Goal: Check status: Check status

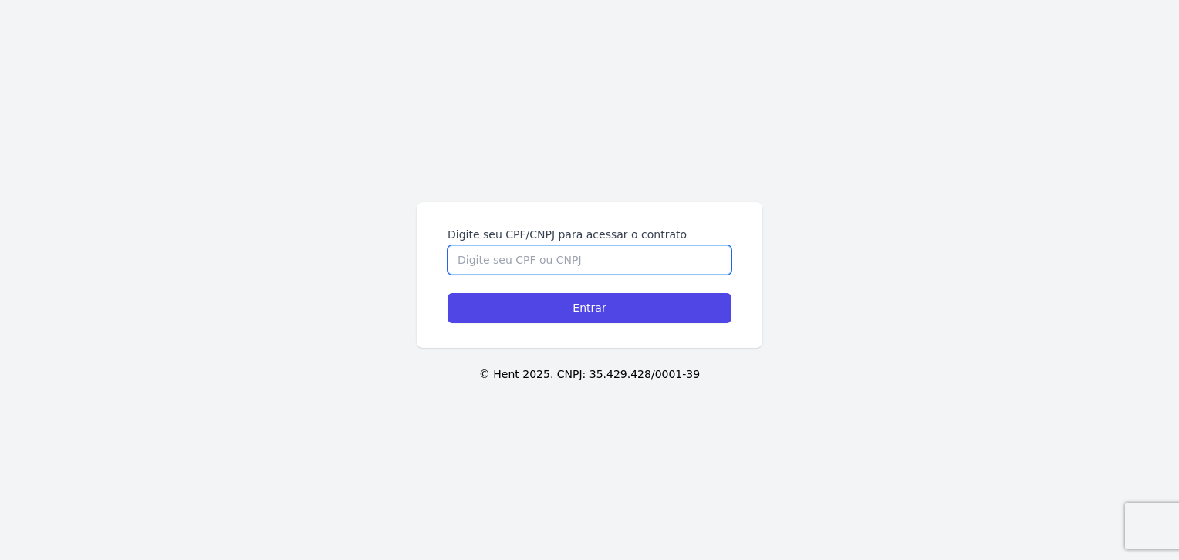
click at [586, 258] on input "Digite seu CPF/CNPJ para acessar o contrato" at bounding box center [589, 259] width 284 height 29
type input "2"
type input "02567435093"
click at [447, 293] on input "Entrar" at bounding box center [589, 308] width 284 height 30
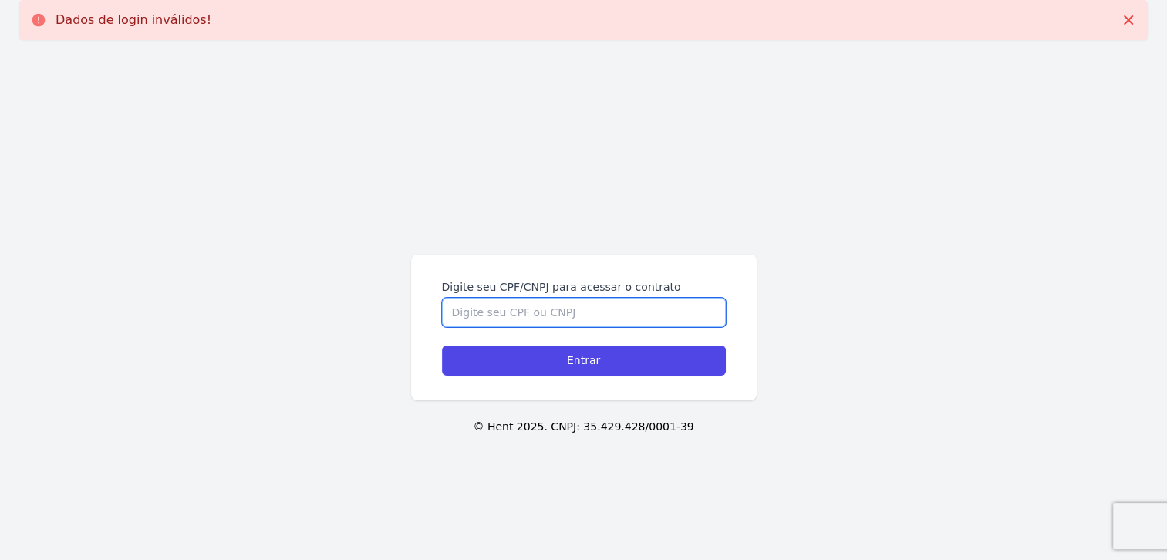
click at [513, 317] on input "Digite seu CPF/CNPJ para acessar o contrato" at bounding box center [584, 312] width 284 height 29
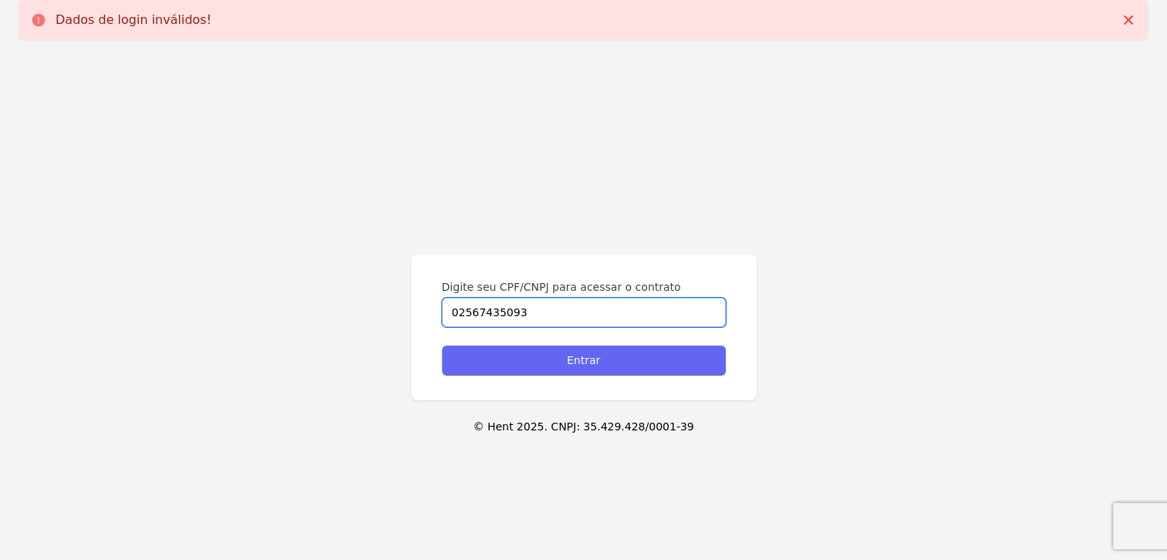
type input "02567435093"
click at [583, 360] on input "Entrar" at bounding box center [584, 361] width 284 height 30
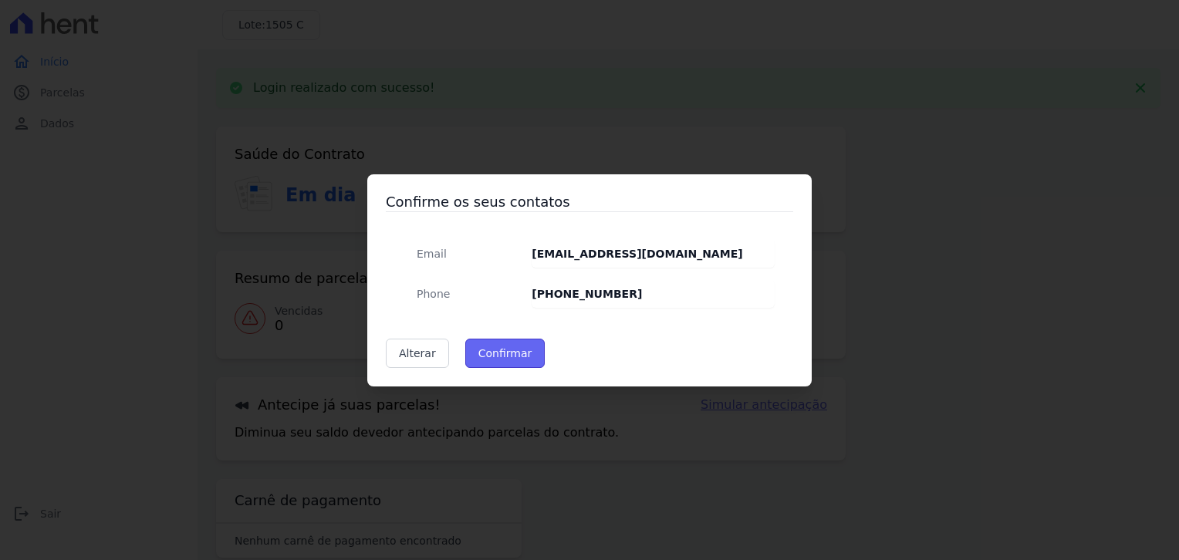
click at [491, 348] on button "Confirmar" at bounding box center [505, 353] width 80 height 29
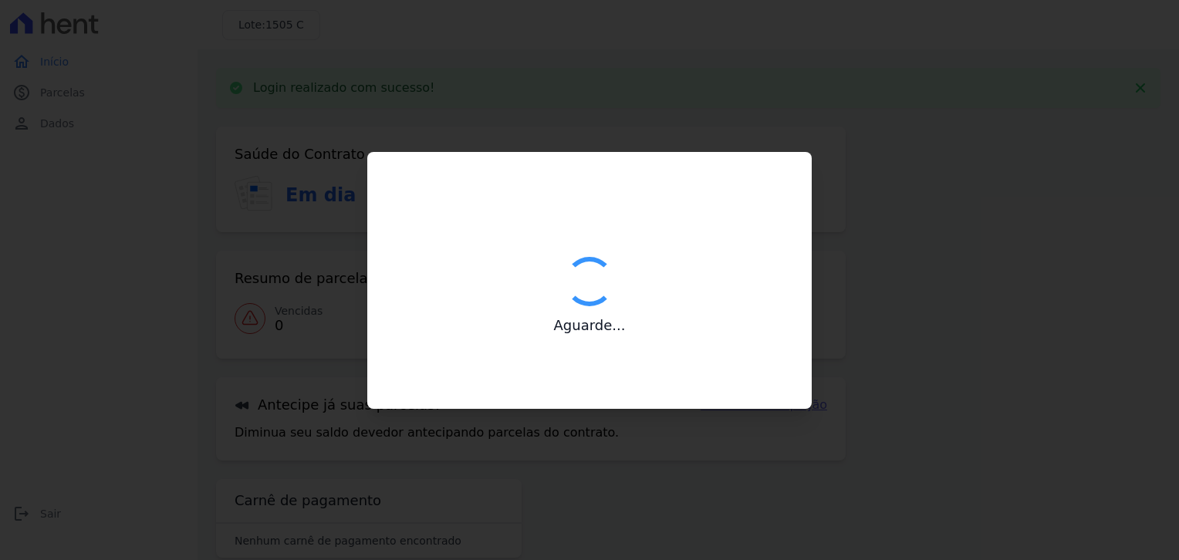
type input "Contatos confirmados com sucesso."
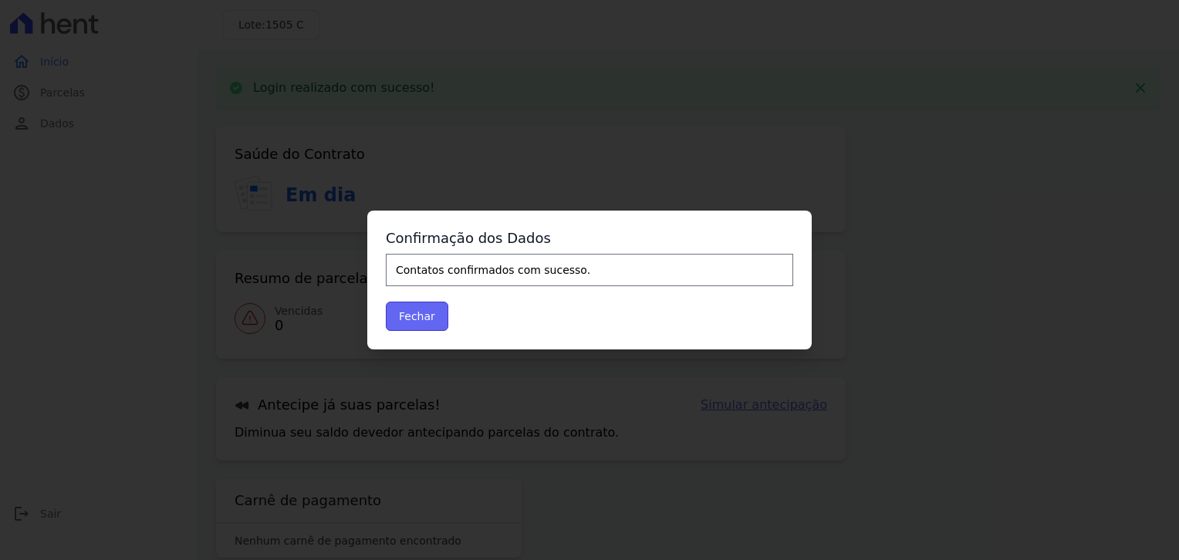
click at [428, 315] on button "Fechar" at bounding box center [417, 316] width 62 height 29
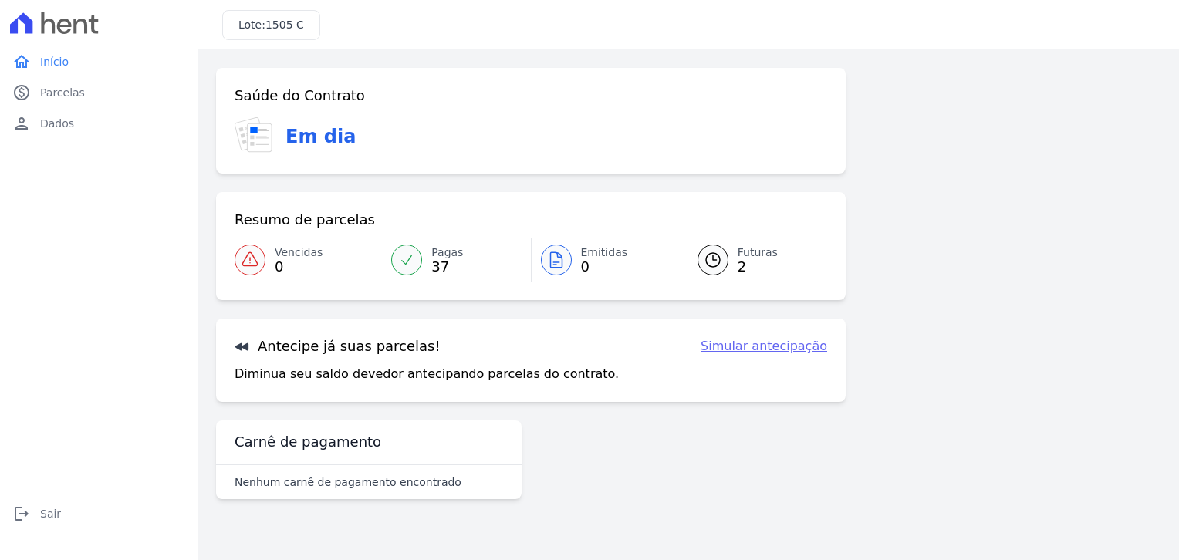
click at [742, 255] on span "Futuras" at bounding box center [757, 253] width 40 height 16
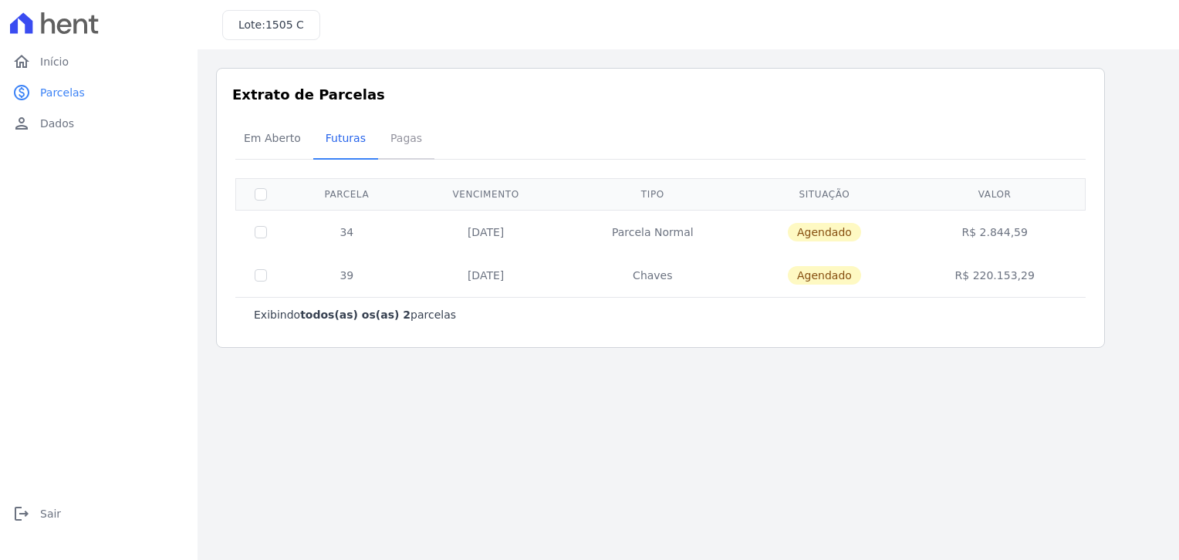
click at [390, 141] on span "Pagas" at bounding box center [406, 138] width 50 height 31
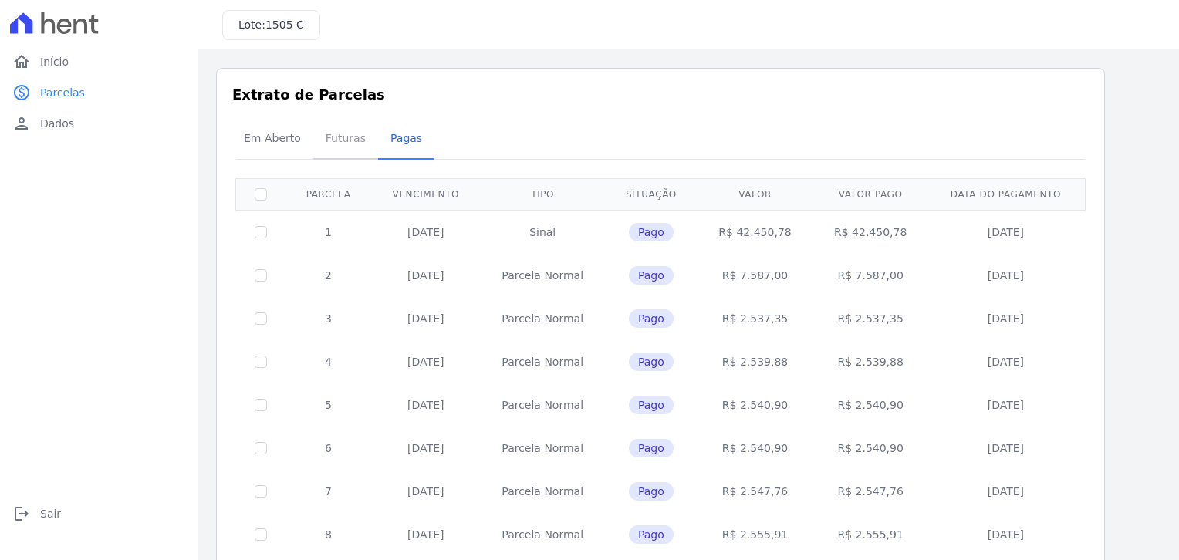
click at [348, 140] on span "Futuras" at bounding box center [345, 138] width 59 height 31
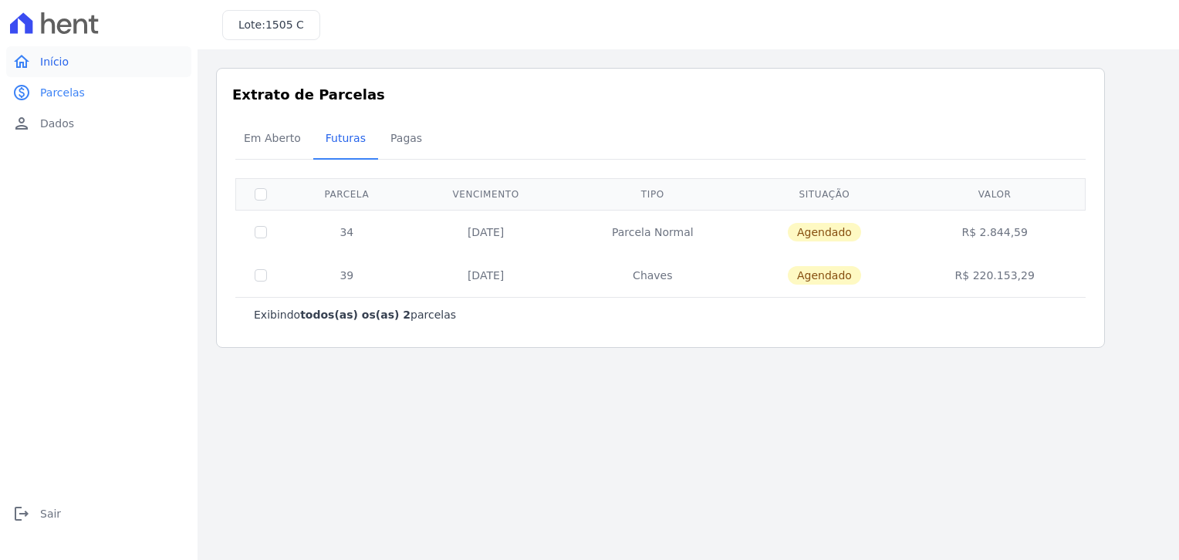
click at [49, 62] on span "Início" at bounding box center [54, 61] width 29 height 15
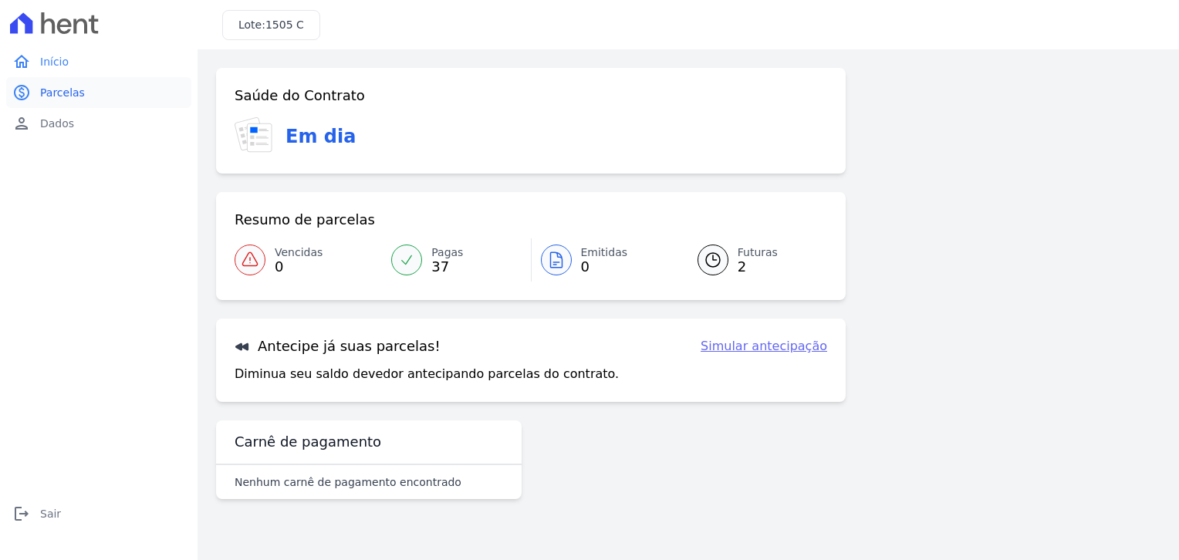
click at [54, 89] on span "Parcelas" at bounding box center [62, 92] width 45 height 15
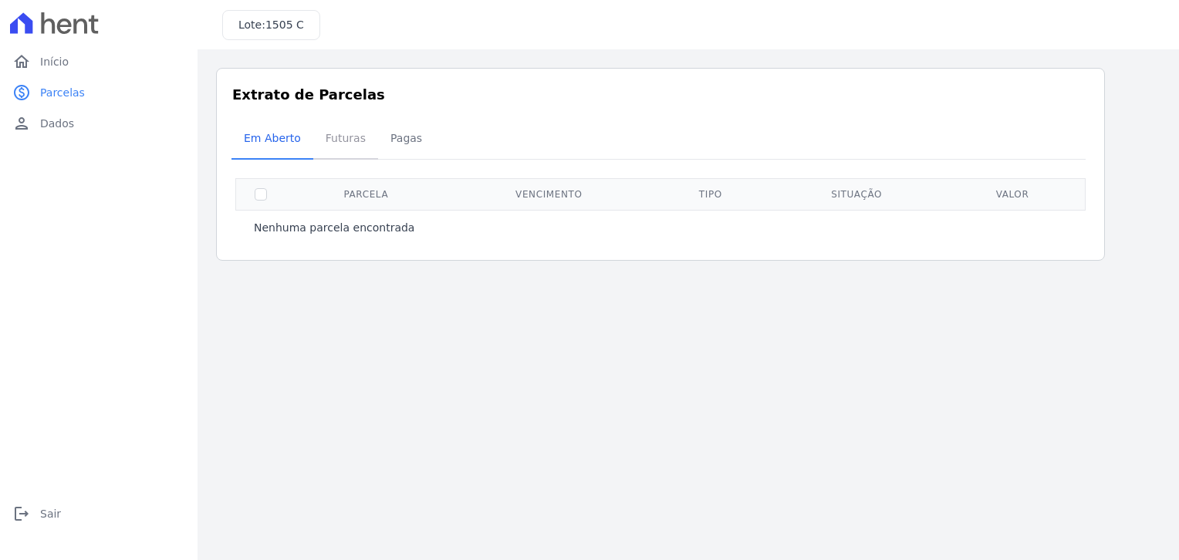
click at [333, 131] on span "Futuras" at bounding box center [345, 138] width 59 height 31
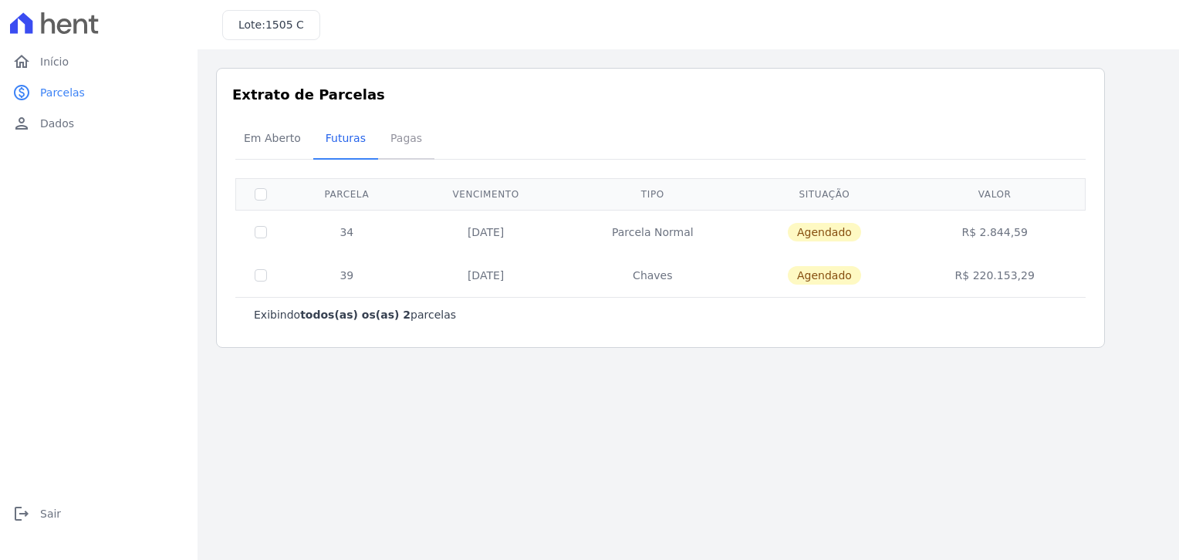
click at [393, 135] on span "Pagas" at bounding box center [406, 138] width 50 height 31
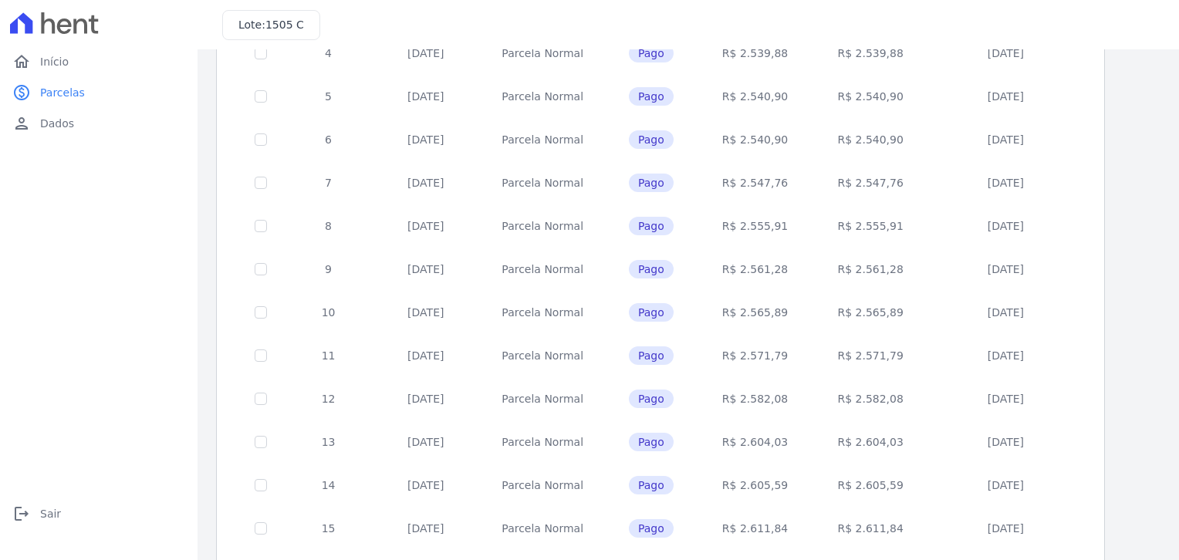
scroll to position [602, 0]
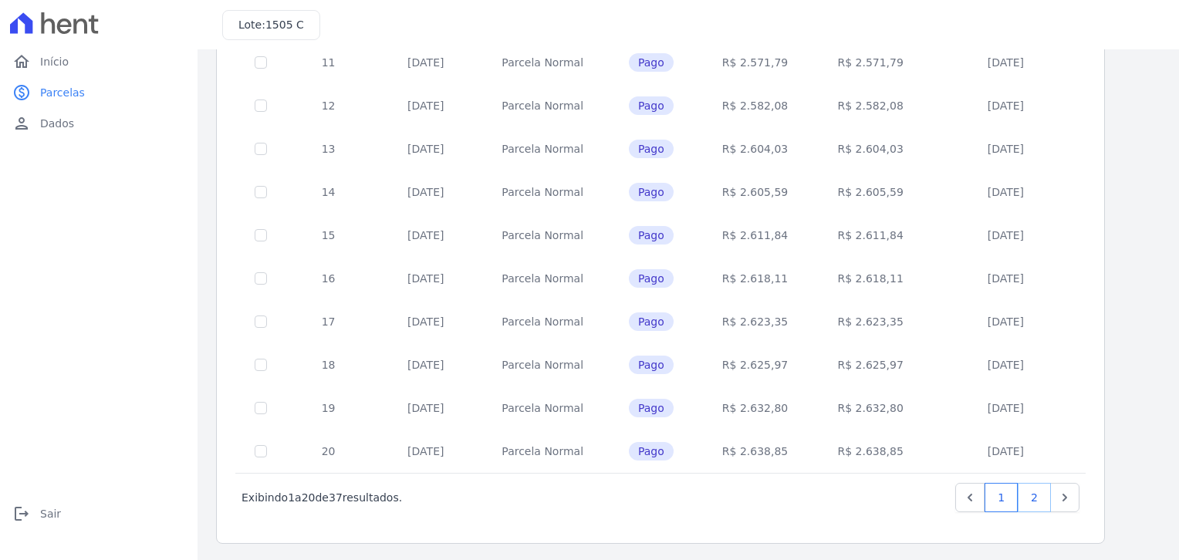
click at [1038, 502] on link "2" at bounding box center [1033, 497] width 33 height 29
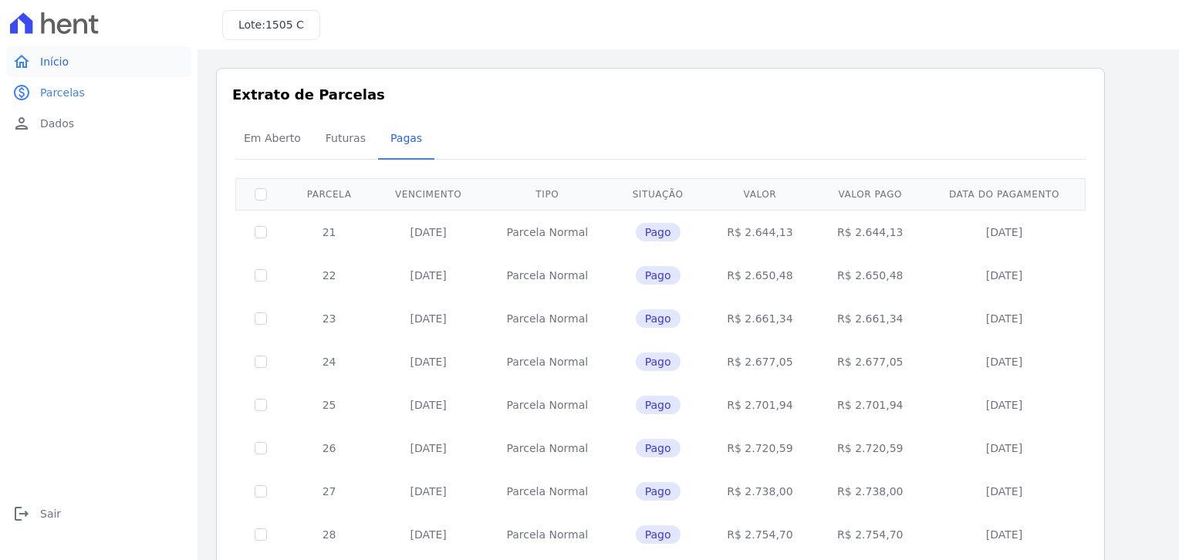
click at [39, 58] on link "home Início" at bounding box center [98, 61] width 185 height 31
